Goal: Task Accomplishment & Management: Manage account settings

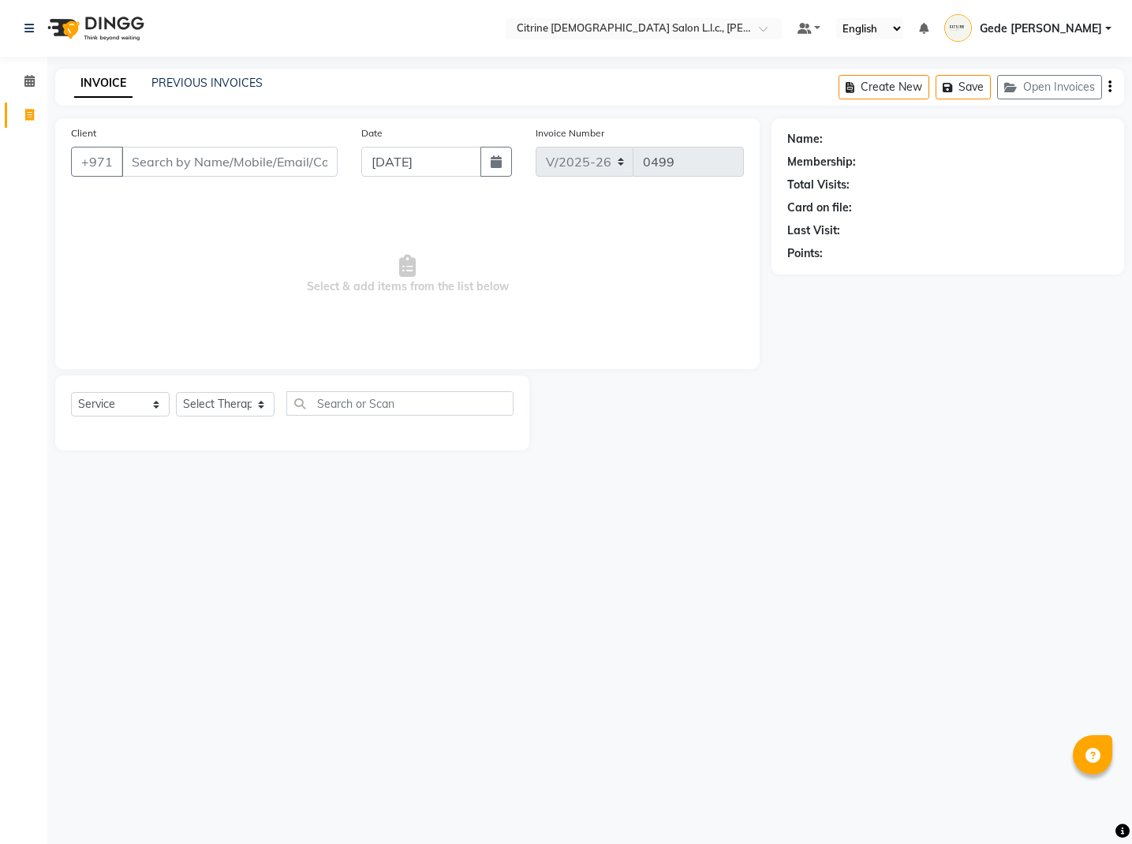
select select "7896"
select select "service"
click at [27, 86] on icon at bounding box center [29, 81] width 10 height 12
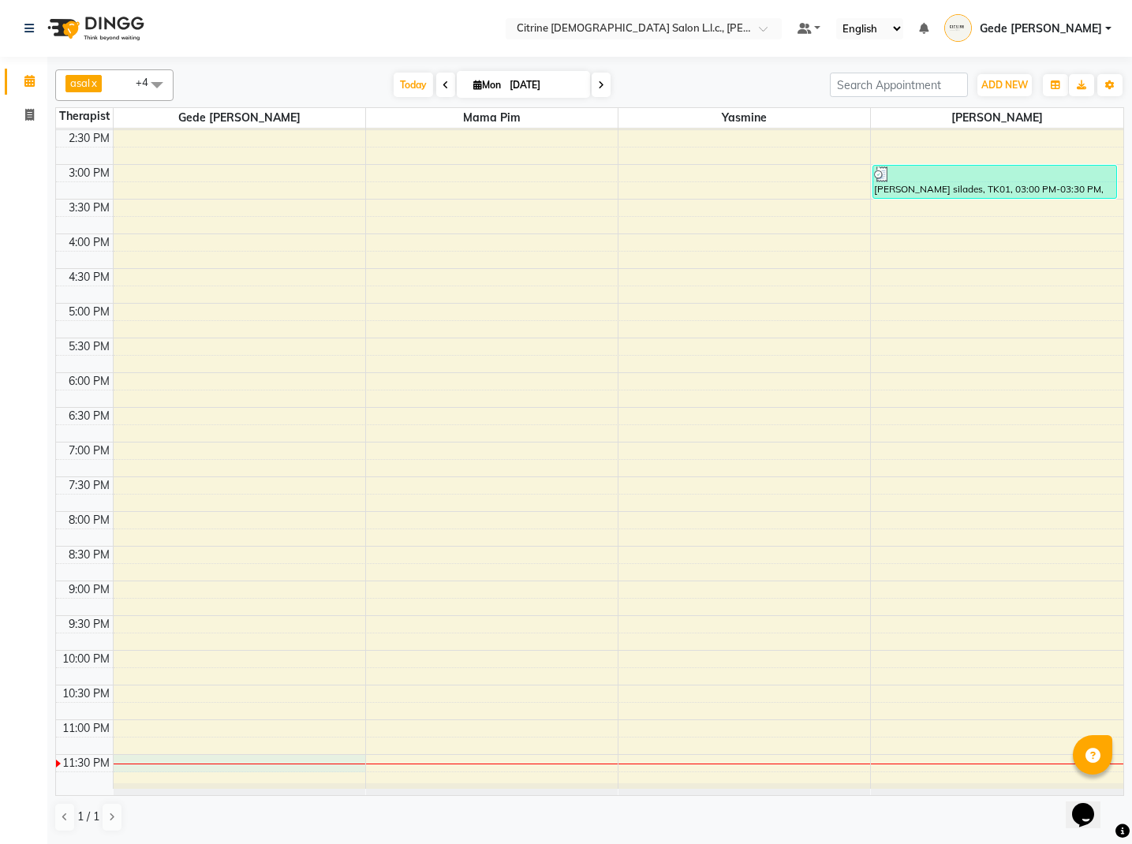
click at [118, 761] on div "10:00 AM 10:30 AM 11:00 AM 11:30 AM 12:00 PM 12:30 PM 1:00 PM 1:30 PM 2:00 PM 2…" at bounding box center [590, 303] width 1068 height 971
select select "70726"
select select "tentative"
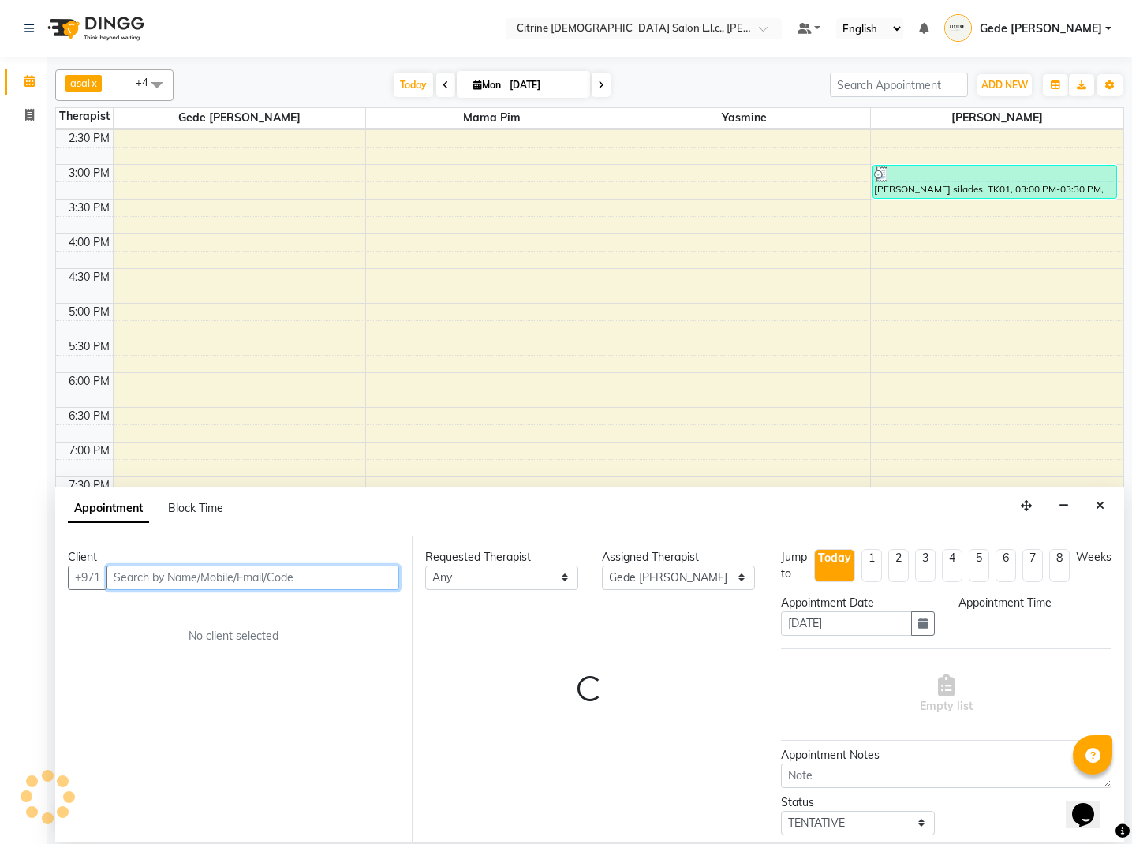
select select "1410"
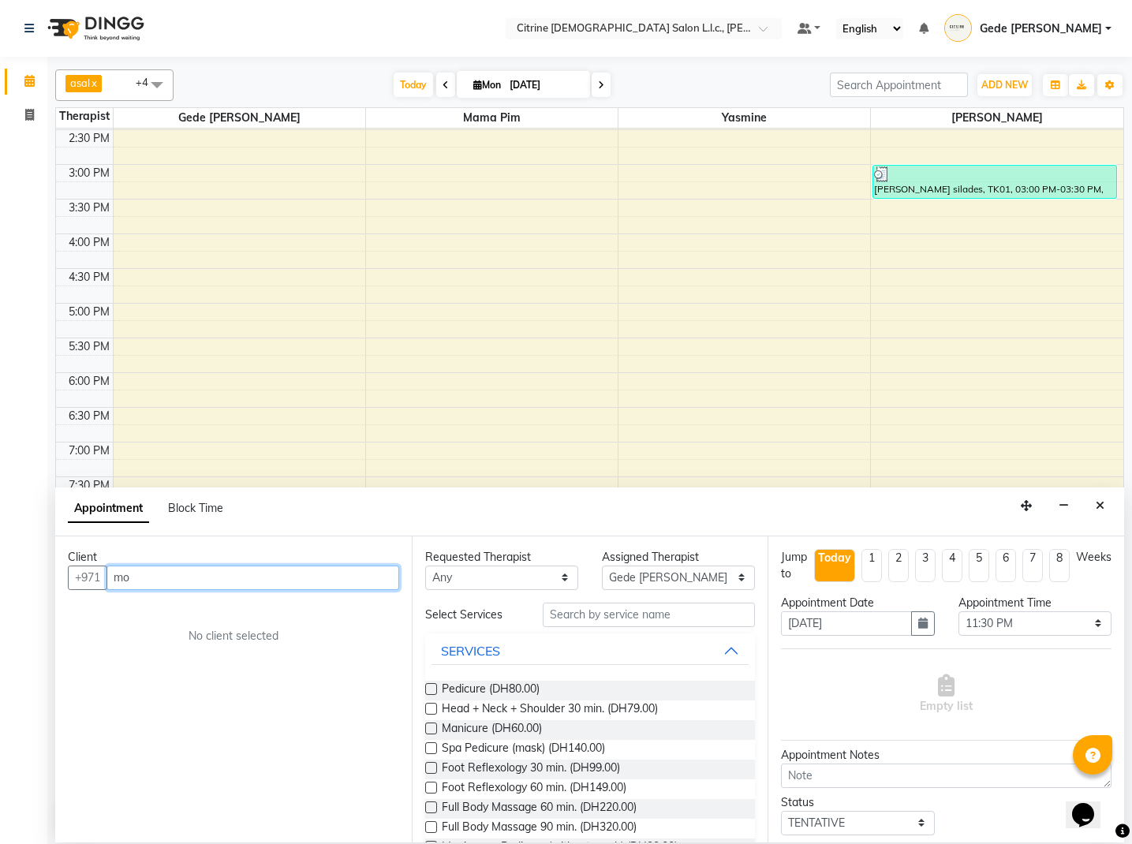
type input "m"
type input "553351058"
click at [374, 574] on span "Add Client" at bounding box center [366, 577] width 53 height 14
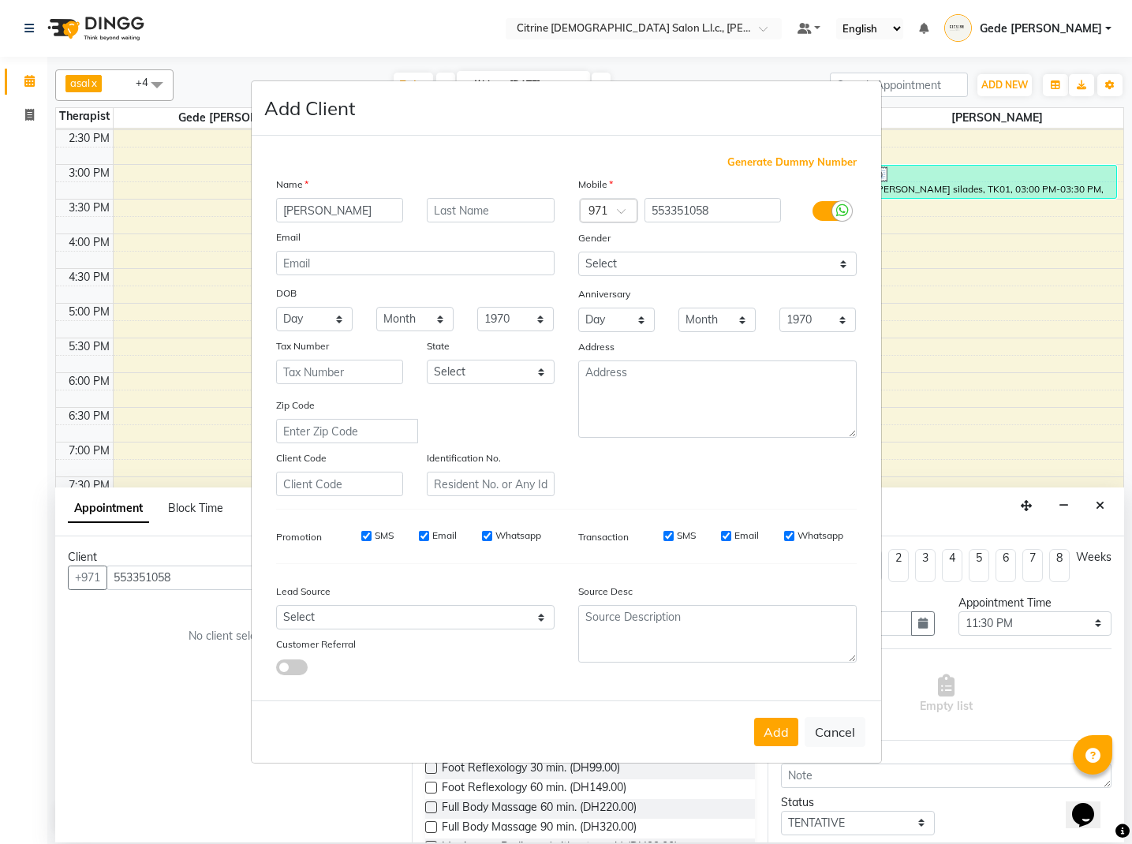
type input "[PERSON_NAME]"
type input "cm"
select select "[DEMOGRAPHIC_DATA]"
click at [776, 728] on button "Add" at bounding box center [776, 732] width 44 height 28
select select
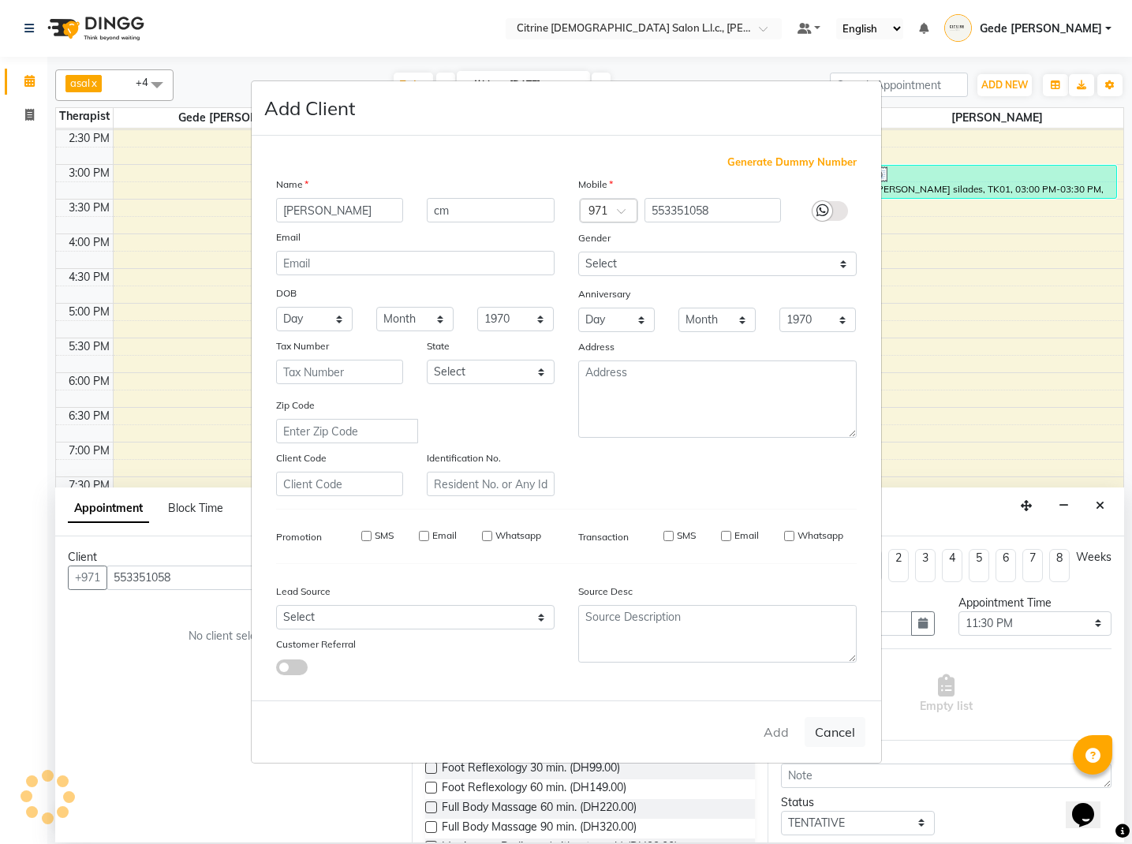
select select
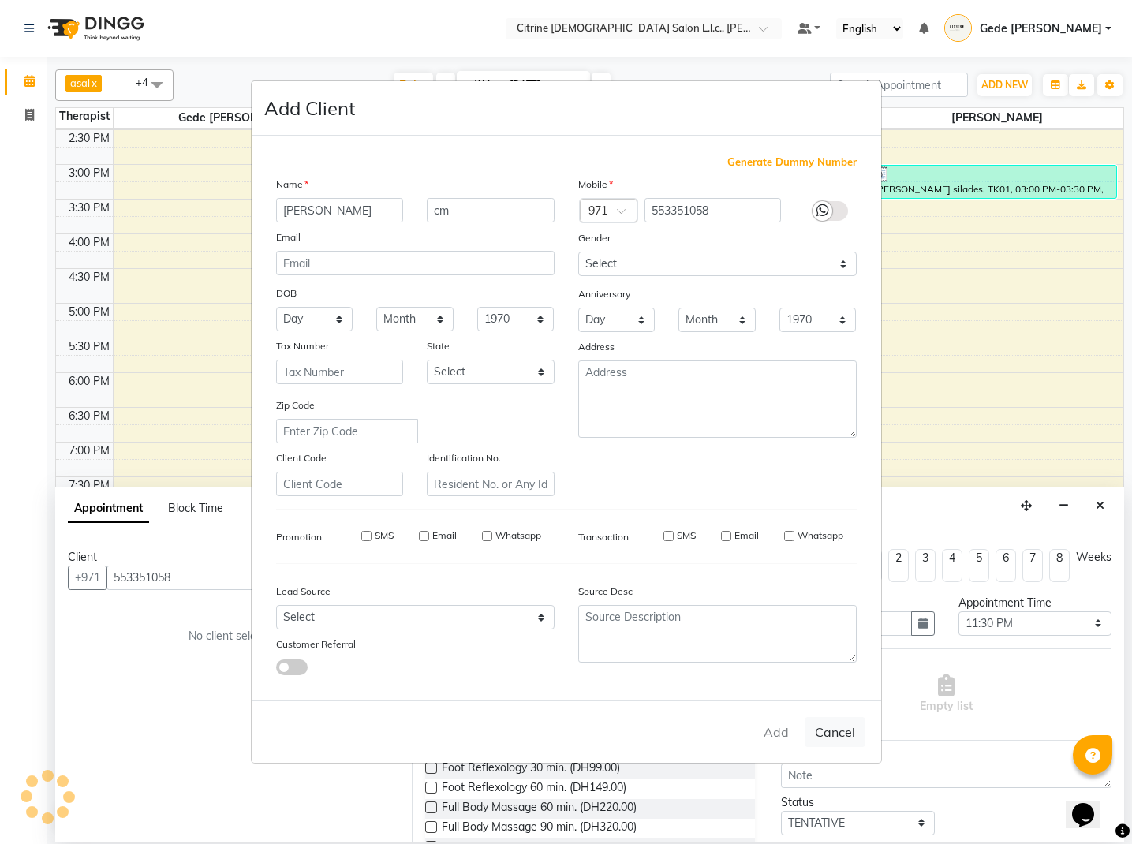
select select
checkbox input "false"
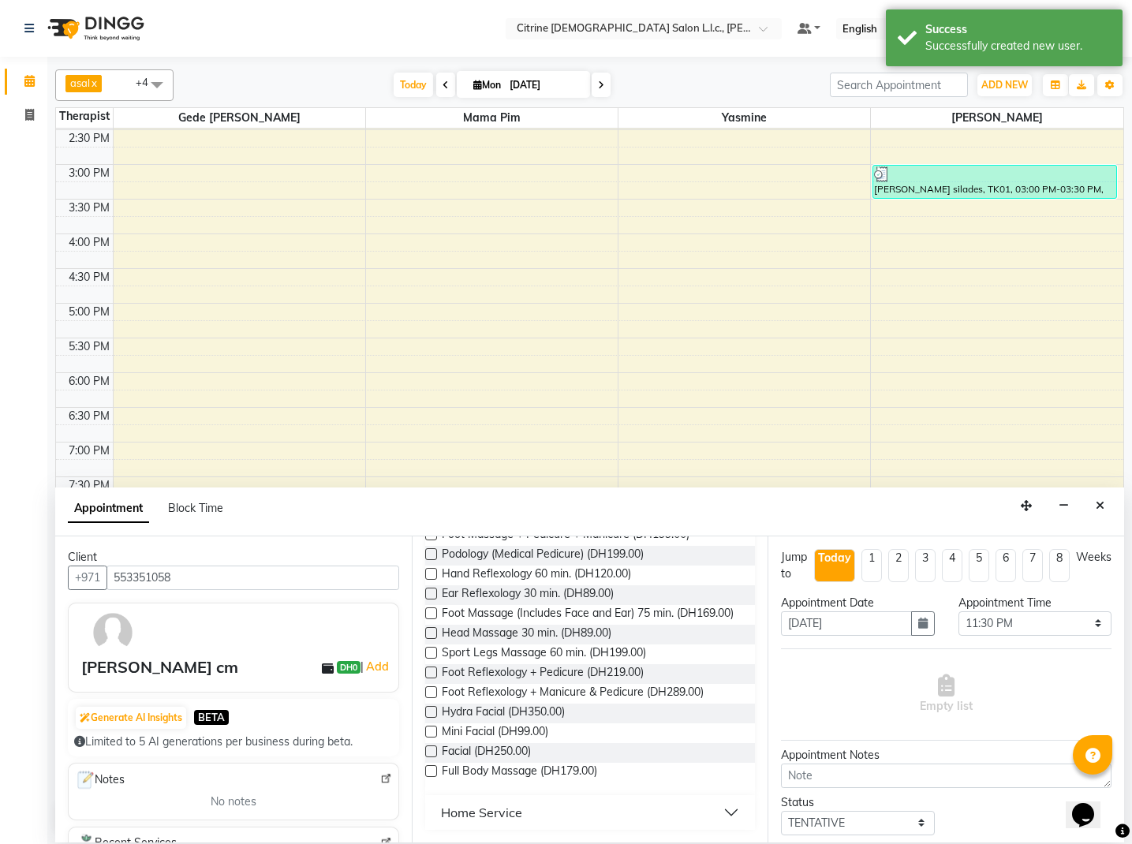
scroll to position [372, 0]
click at [531, 753] on span "Facial (DH250.00)" at bounding box center [486, 753] width 89 height 20
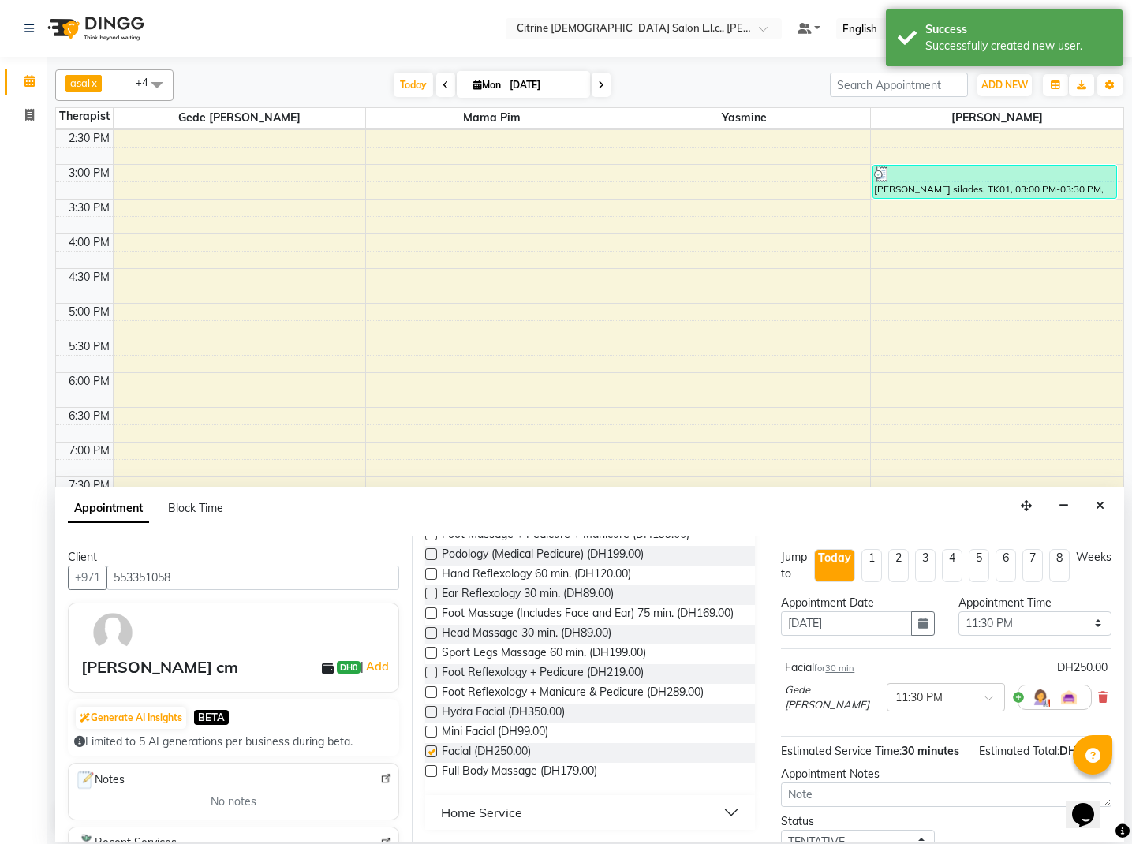
checkbox input "false"
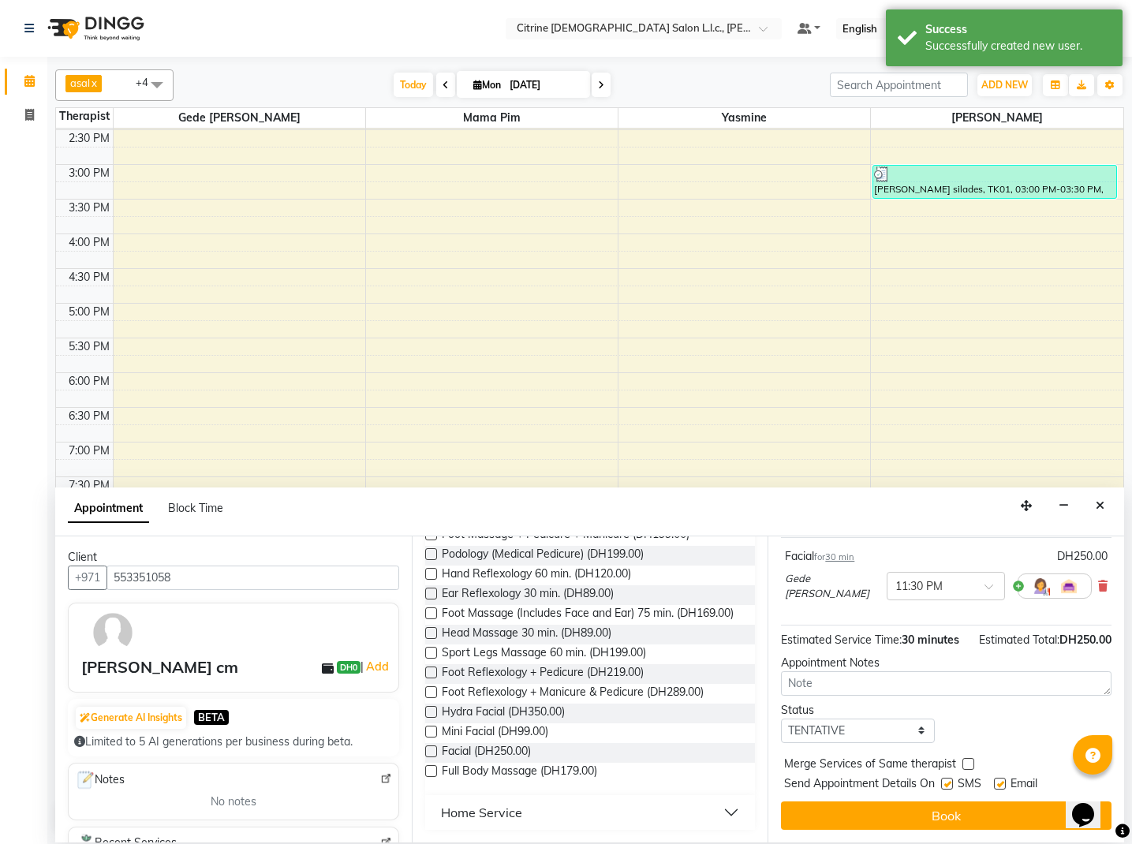
scroll to position [110, 0]
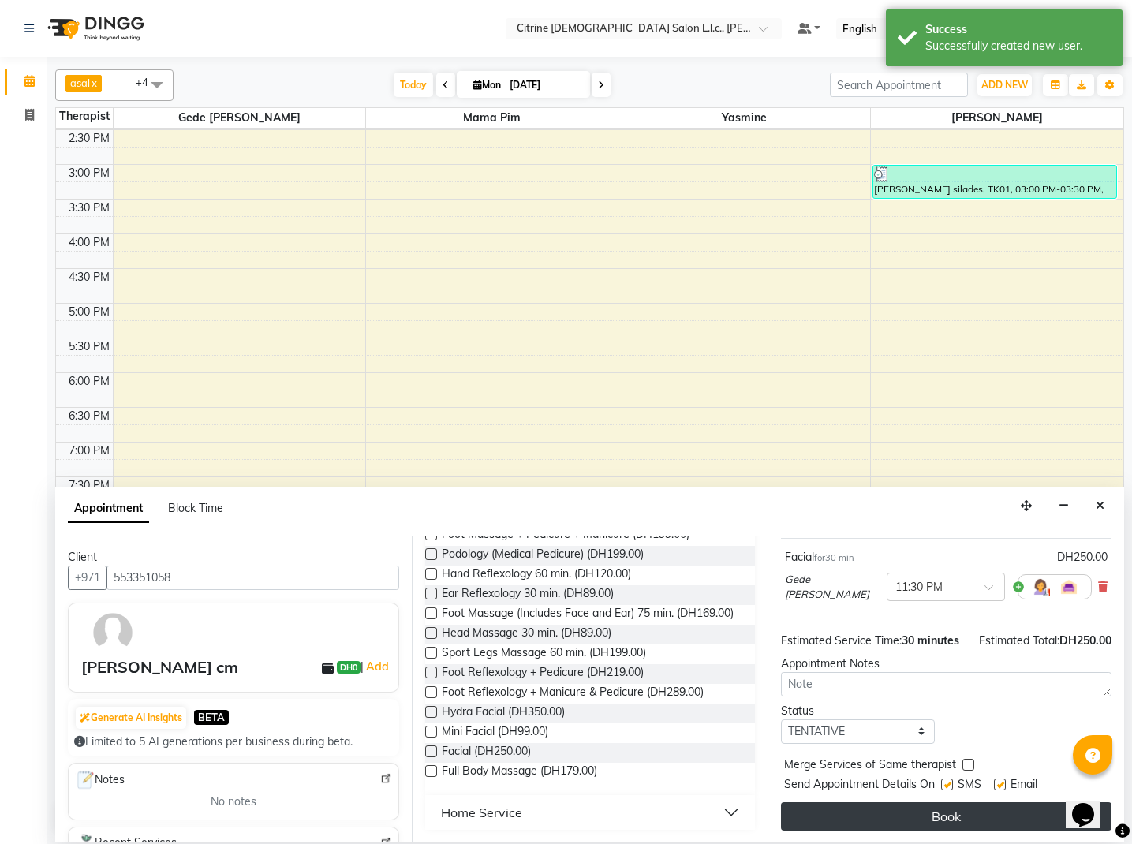
click at [961, 824] on button "Book" at bounding box center [946, 816] width 331 height 28
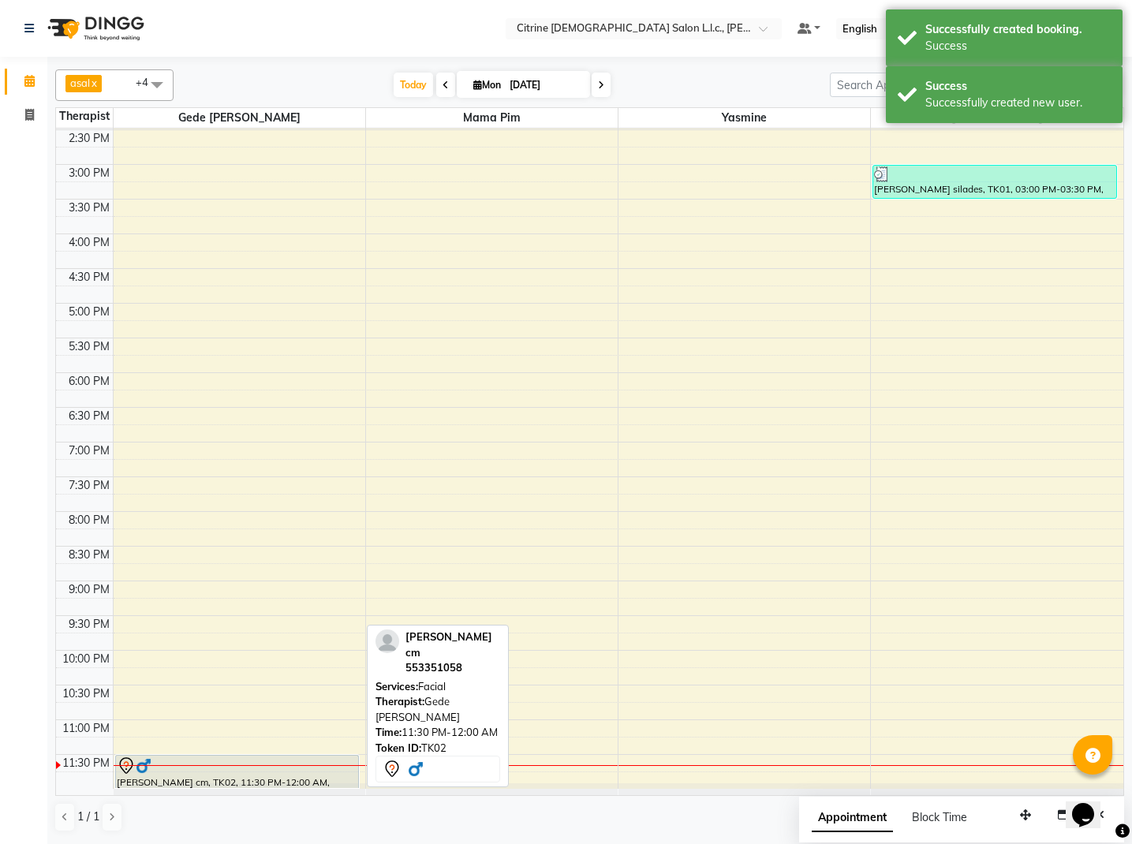
click at [243, 772] on div at bounding box center [237, 766] width 241 height 19
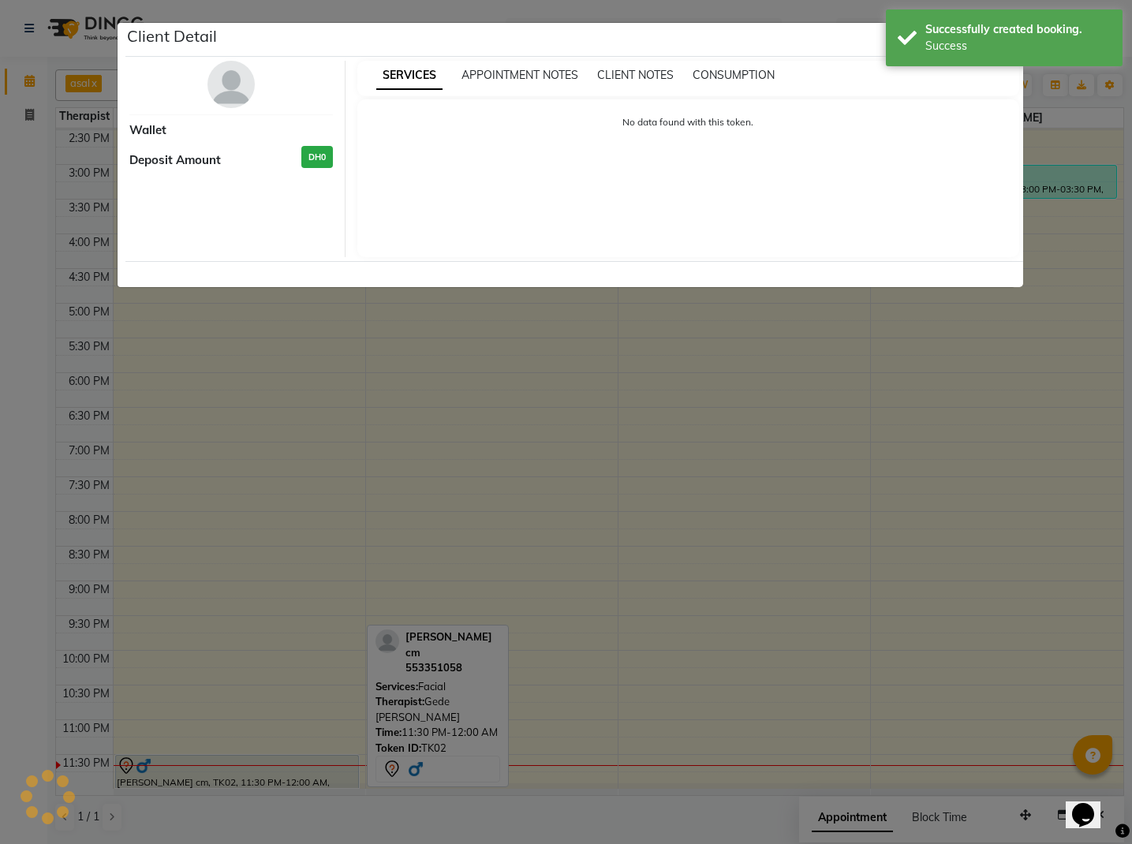
select select "7"
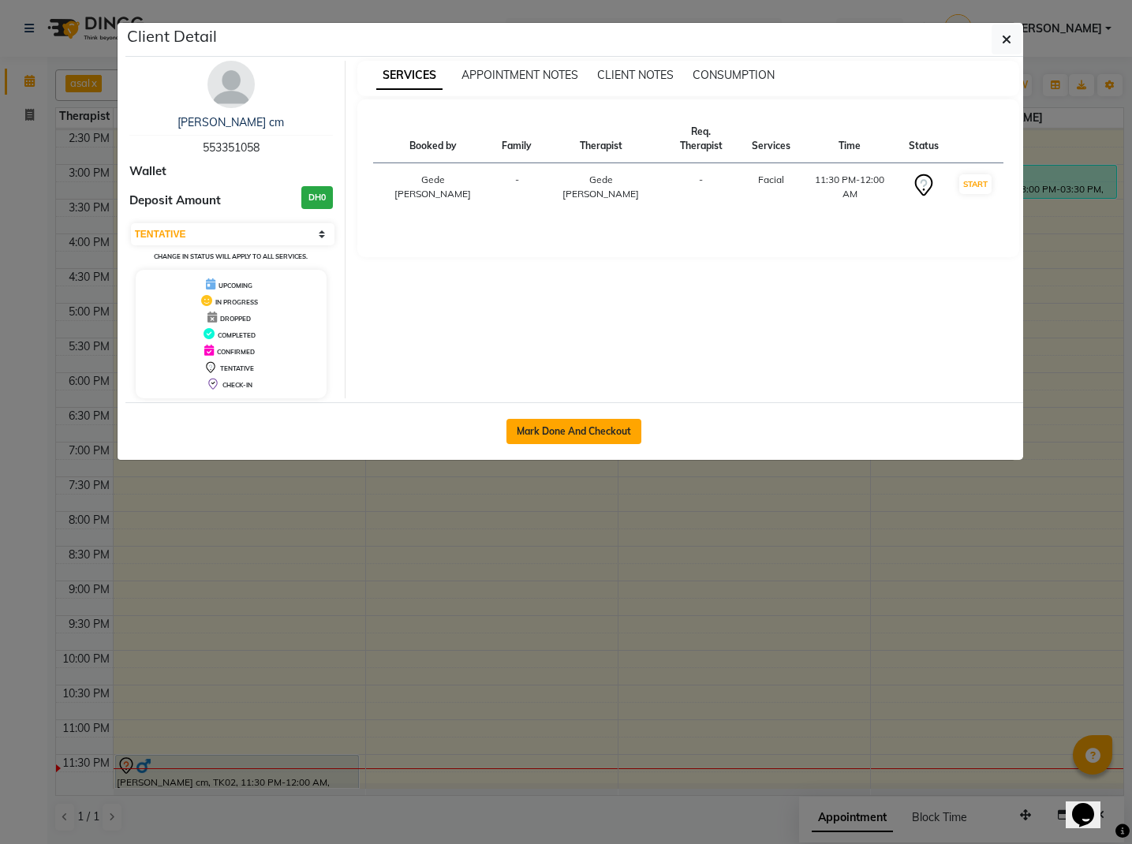
click at [601, 429] on button "Mark Done And Checkout" at bounding box center [574, 431] width 135 height 25
select select "service"
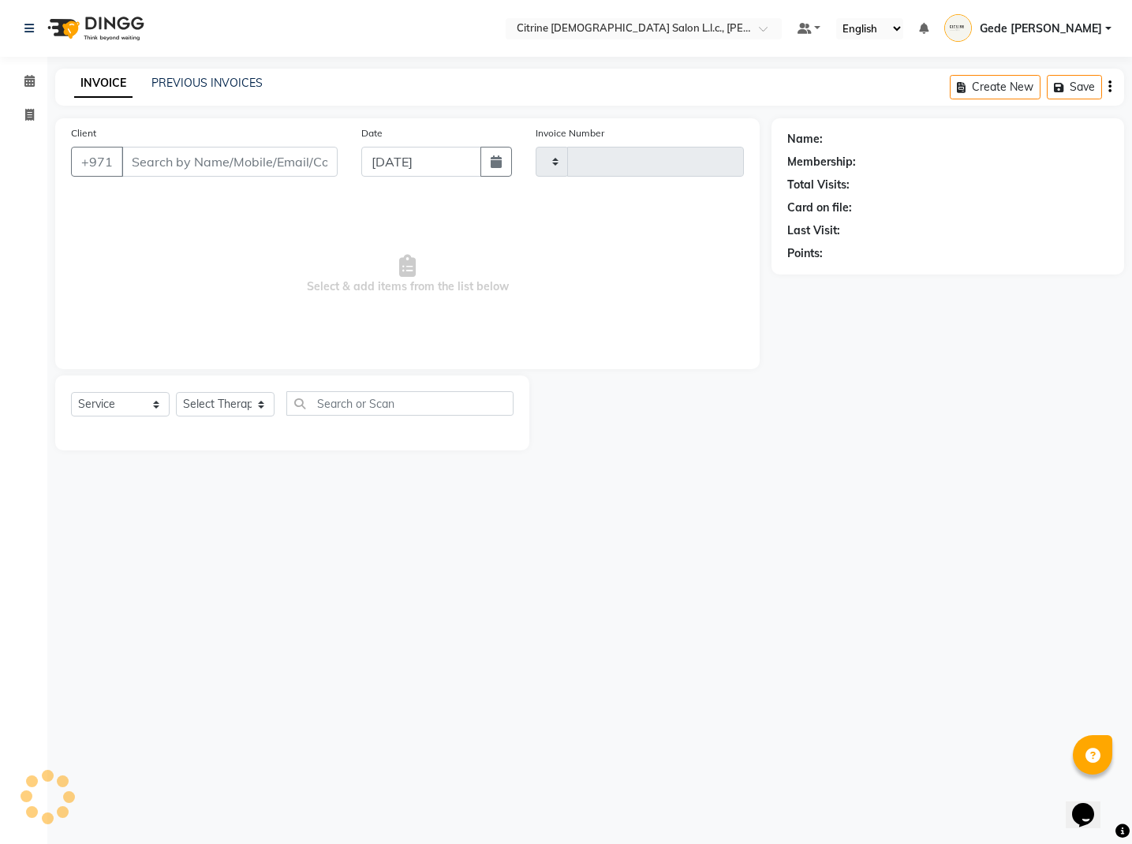
type input "0499"
select select "7896"
type input "553351058"
select select "70726"
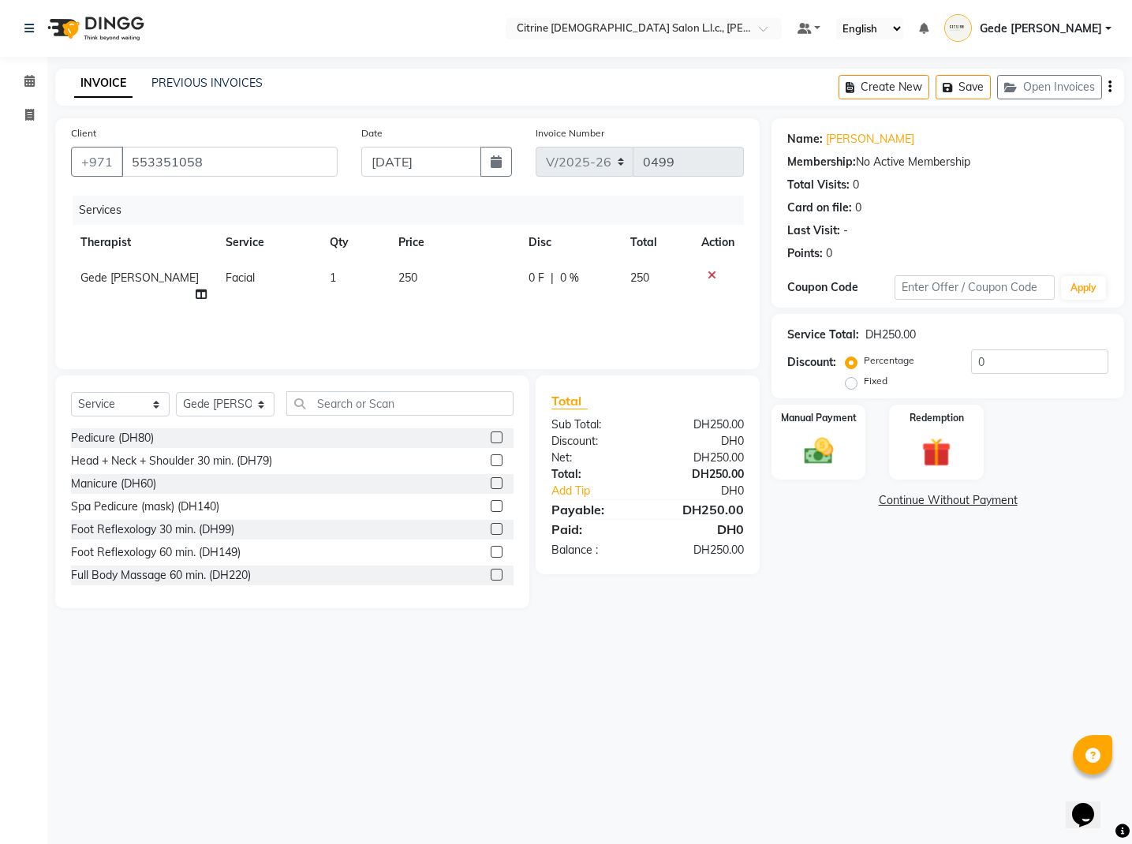
scroll to position [0, 2]
click at [827, 446] on img at bounding box center [819, 451] width 49 height 35
click at [900, 500] on span "CARD" at bounding box center [903, 501] width 34 height 18
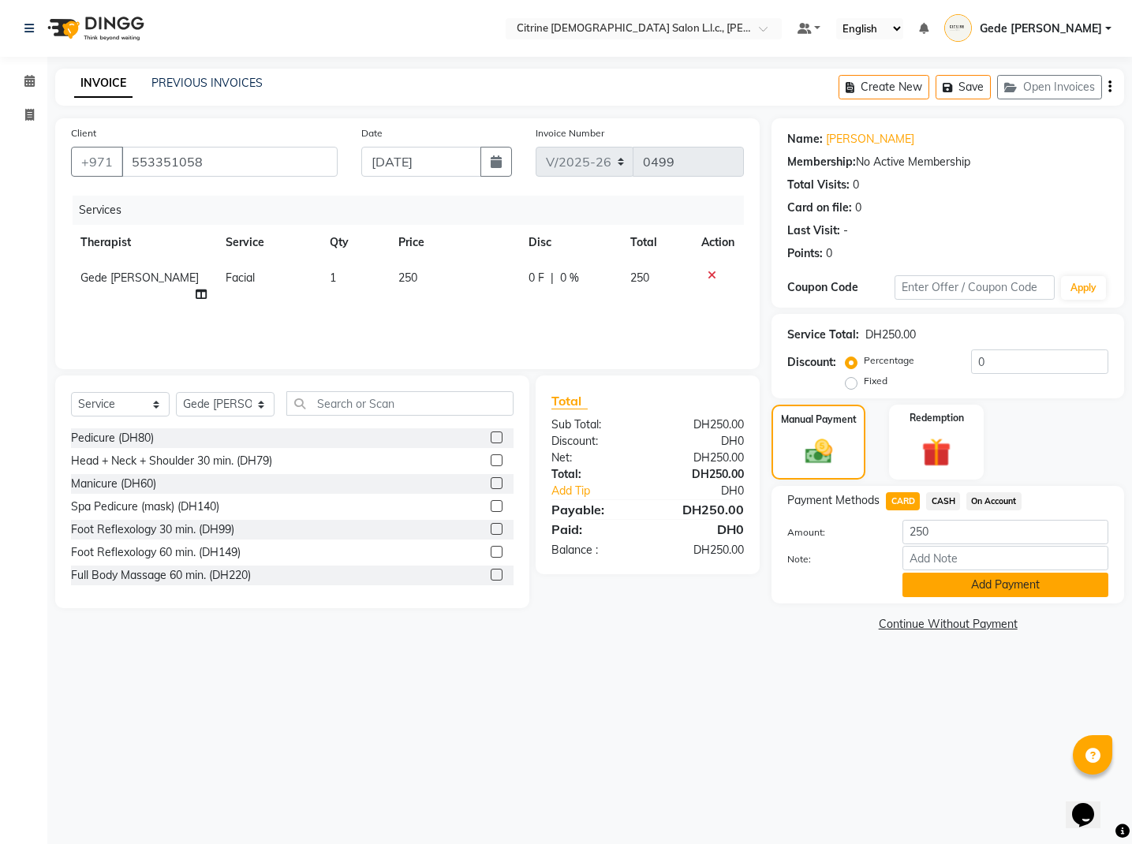
click at [939, 587] on button "Add Payment" at bounding box center [1006, 585] width 206 height 24
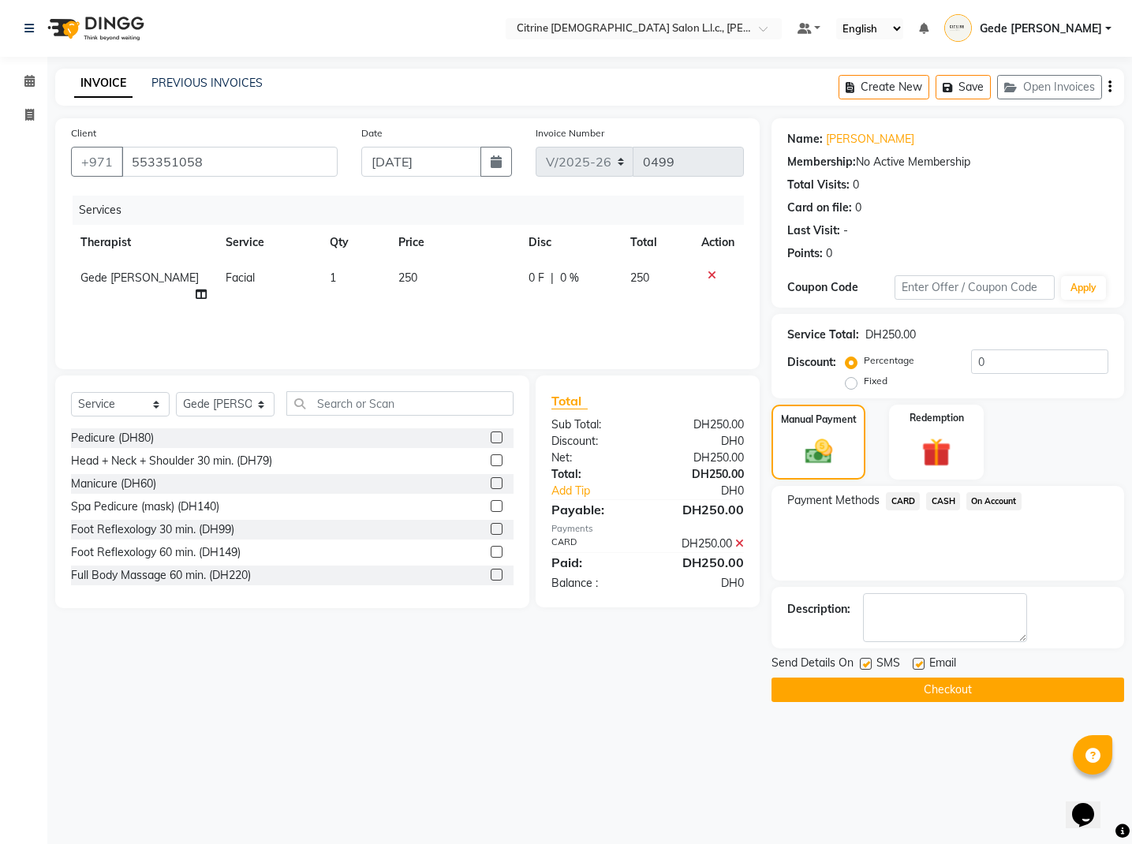
click at [940, 690] on button "Checkout" at bounding box center [948, 690] width 353 height 24
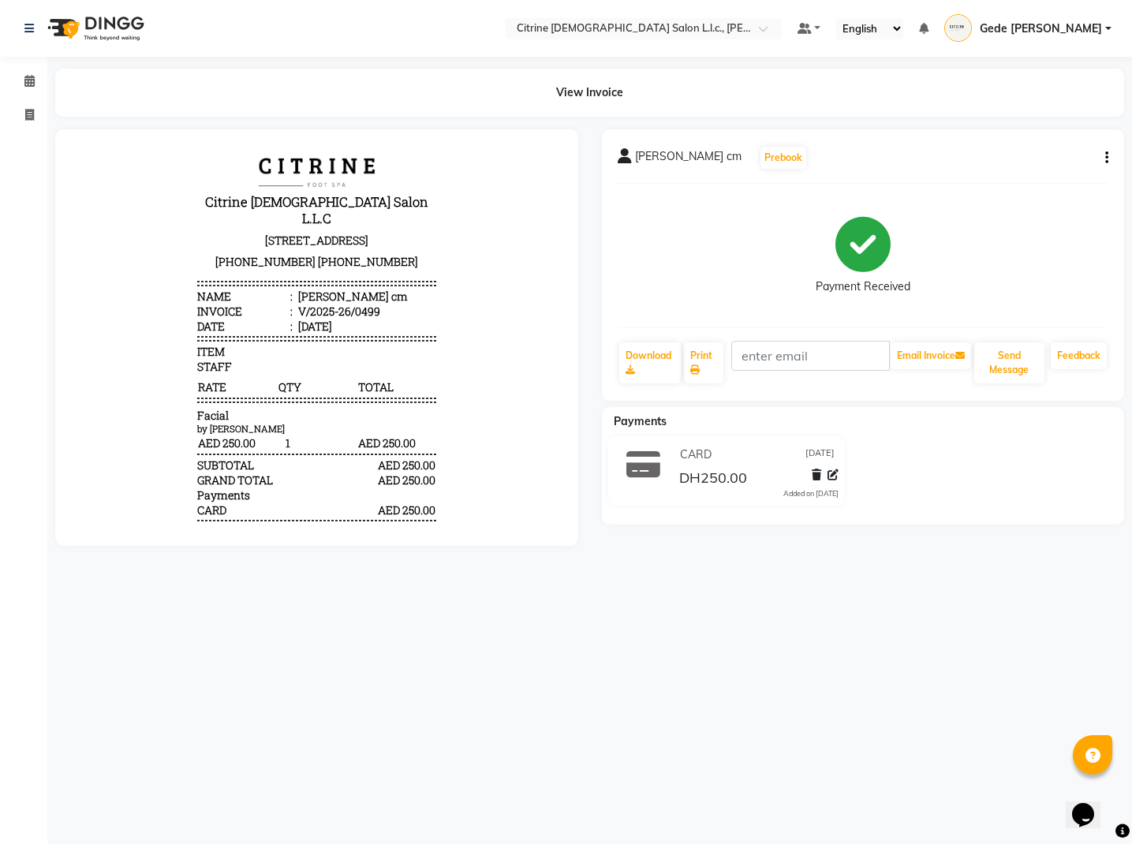
select select "7896"
select select "service"
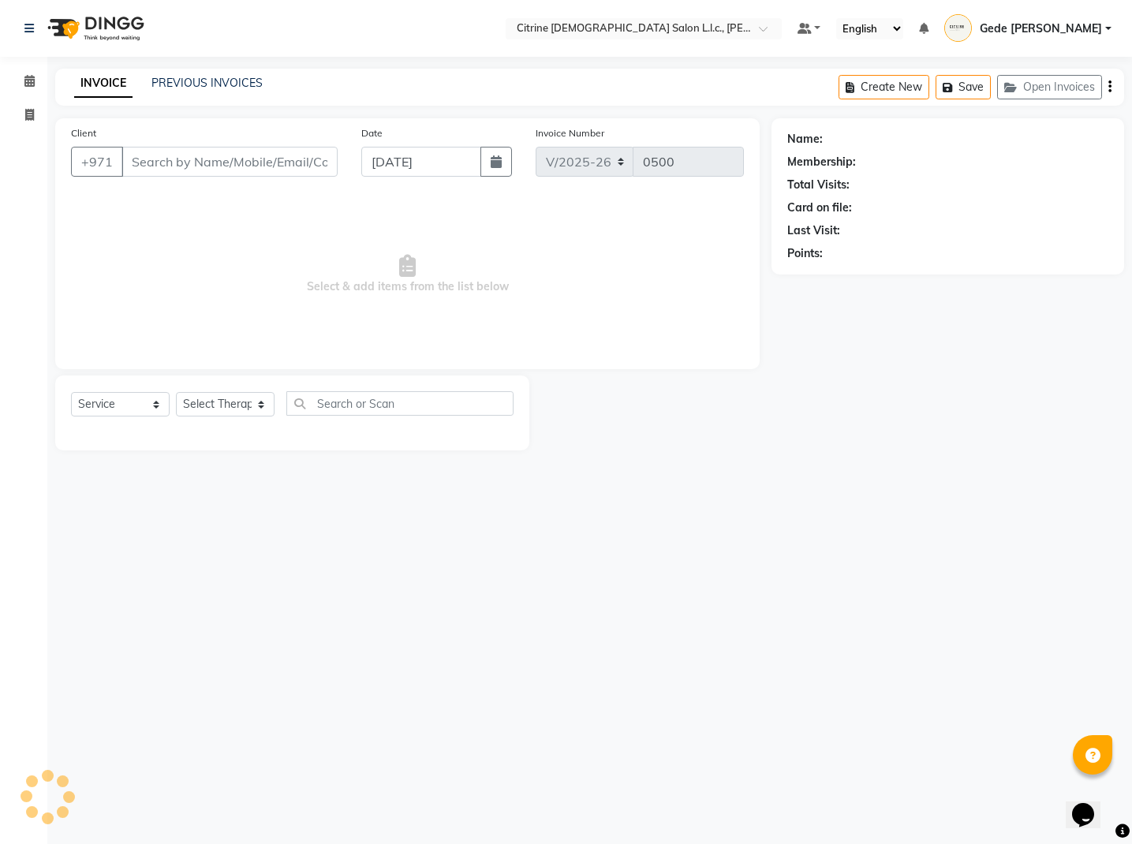
type input "553351058"
select select "70726"
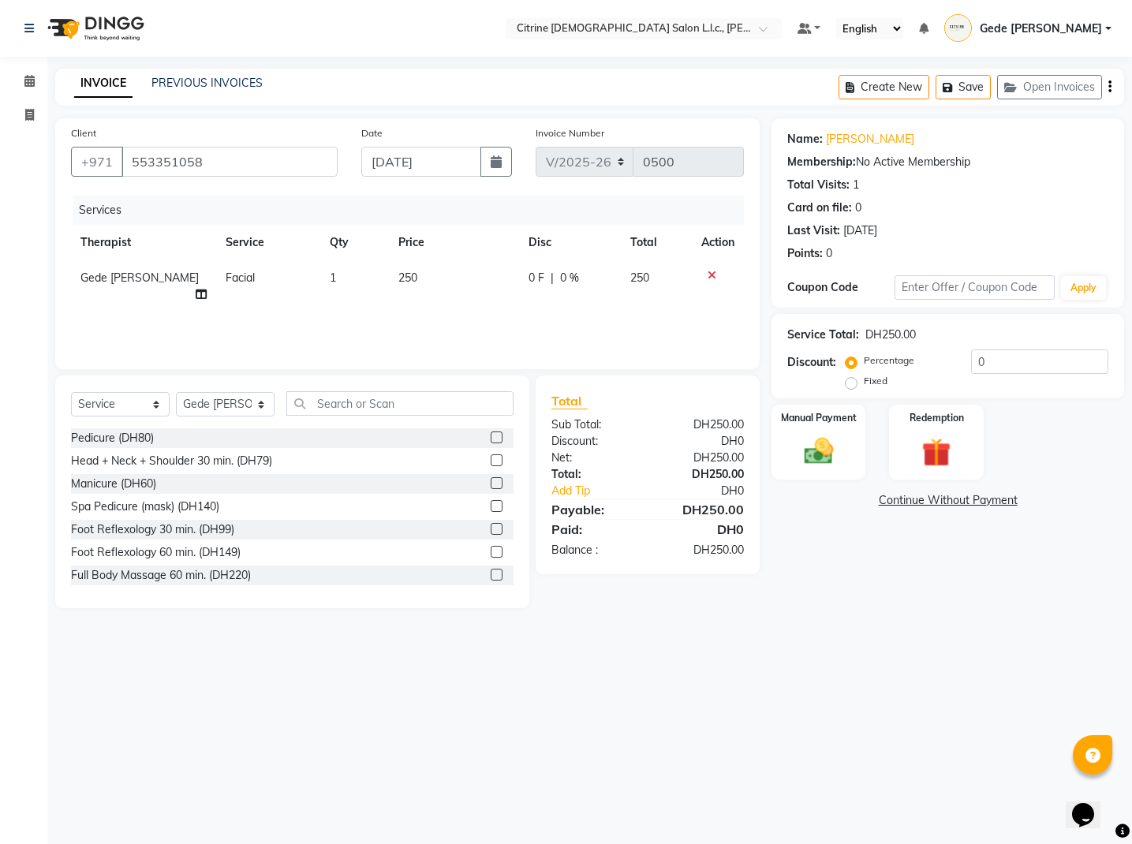
scroll to position [1, 0]
click at [23, 37] on div at bounding box center [87, 28] width 148 height 44
click at [23, 29] on div at bounding box center [87, 28] width 148 height 44
drag, startPoint x: 27, startPoint y: 83, endPoint x: 14, endPoint y: 95, distance: 17.9
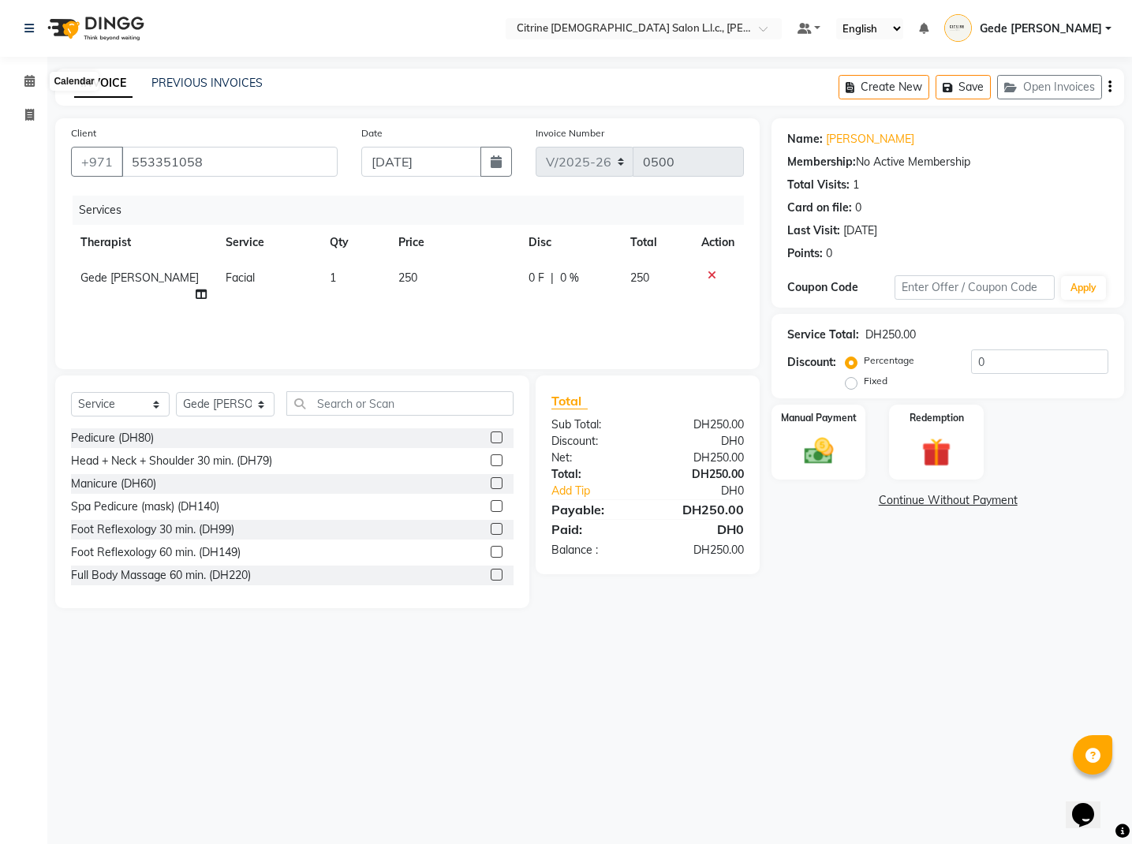
click at [27, 83] on icon at bounding box center [29, 81] width 10 height 12
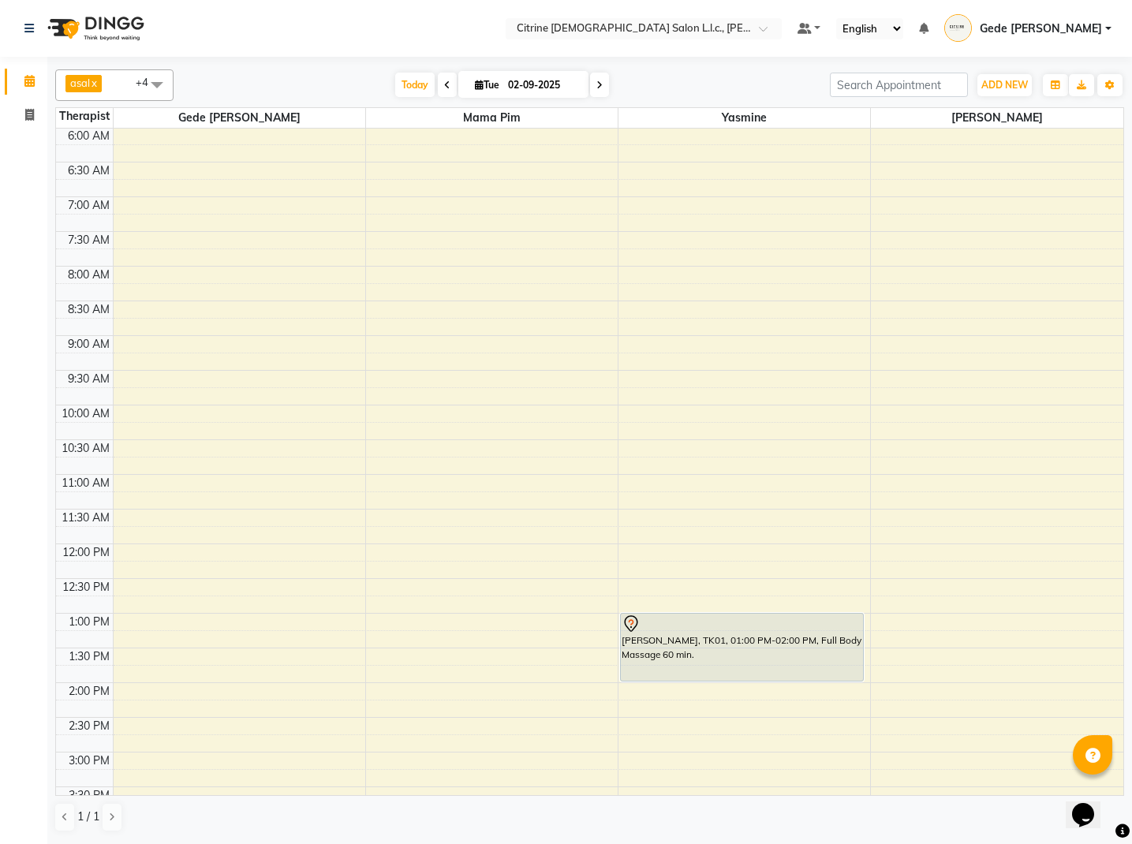
scroll to position [416, 0]
